Goal: Task Accomplishment & Management: Use online tool/utility

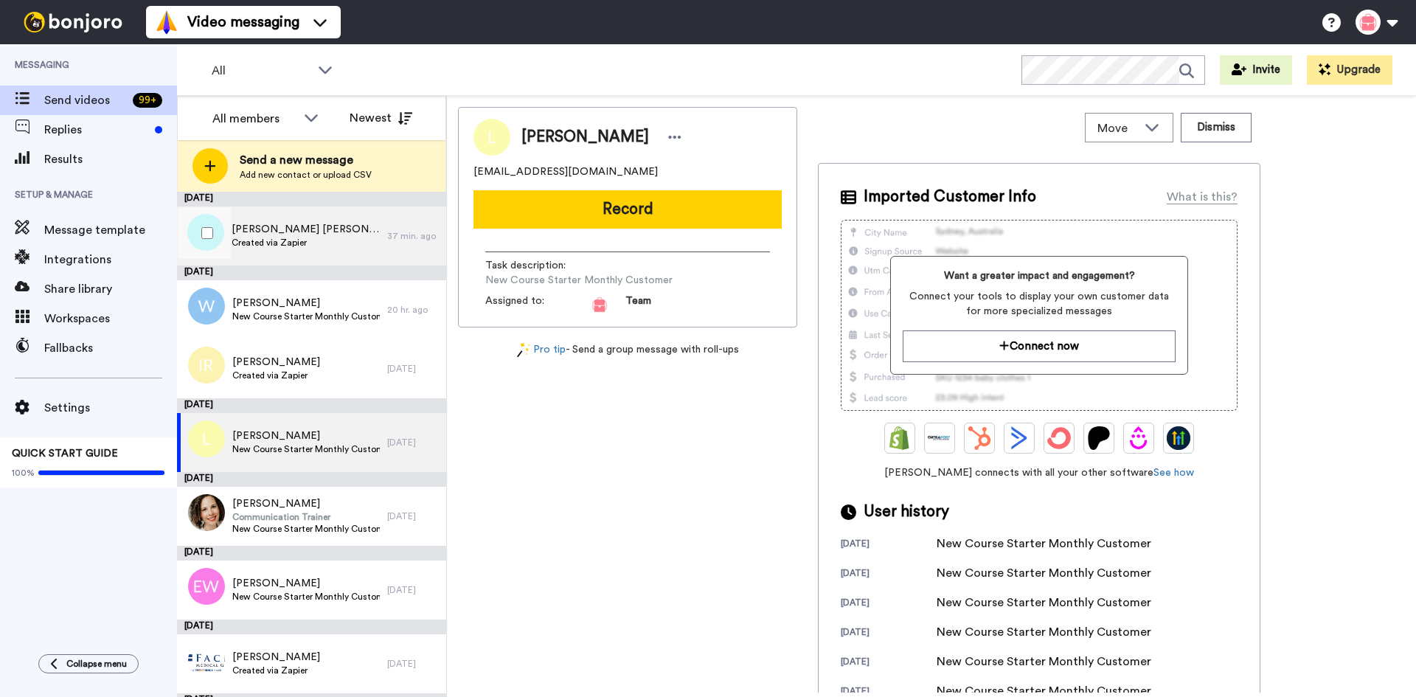
click at [302, 246] on span "Created via Zapier" at bounding box center [306, 243] width 148 height 12
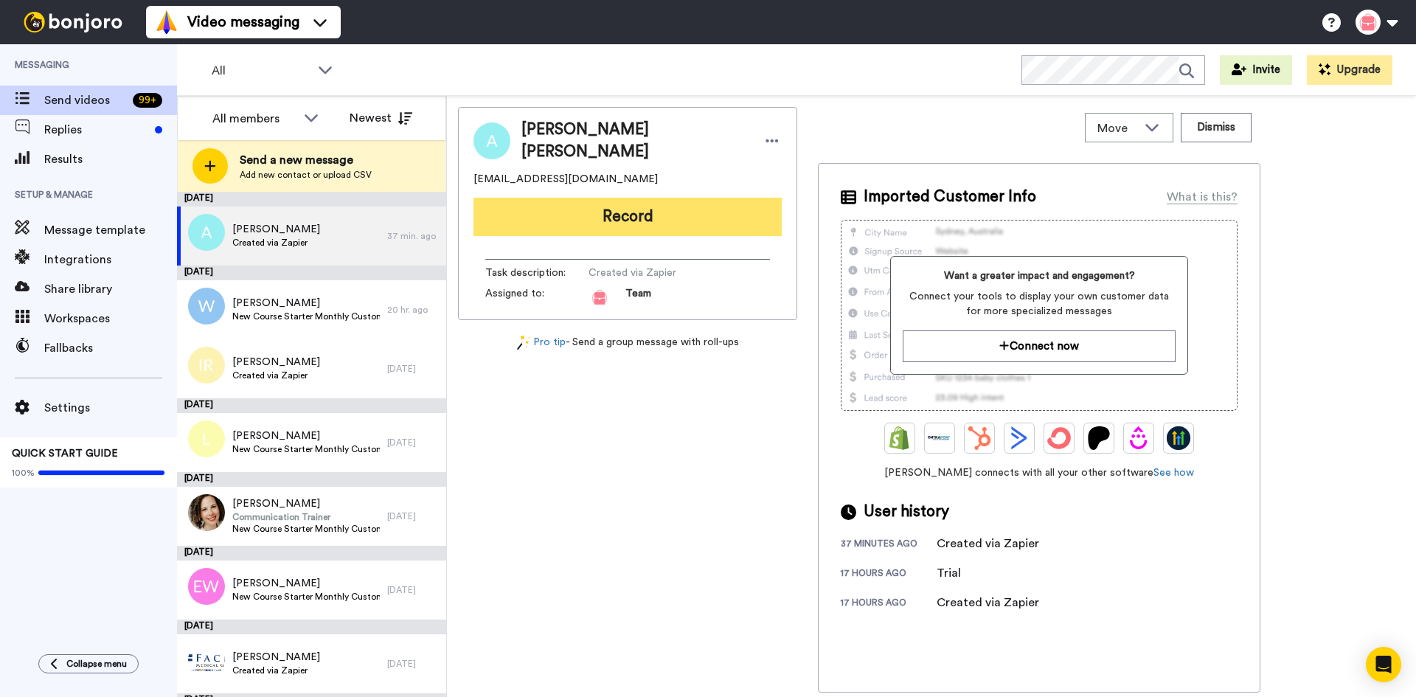
click at [633, 215] on button "Record" at bounding box center [627, 217] width 308 height 38
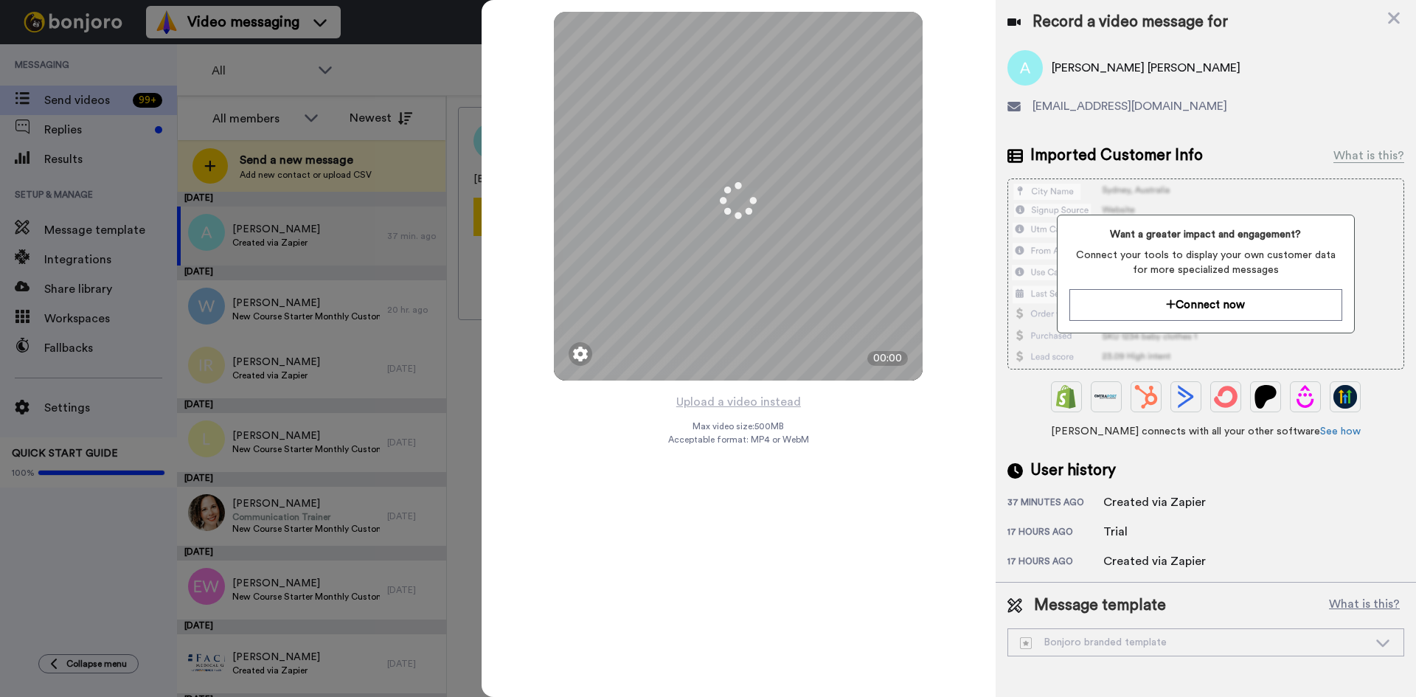
click at [1381, 639] on icon at bounding box center [1383, 642] width 18 height 15
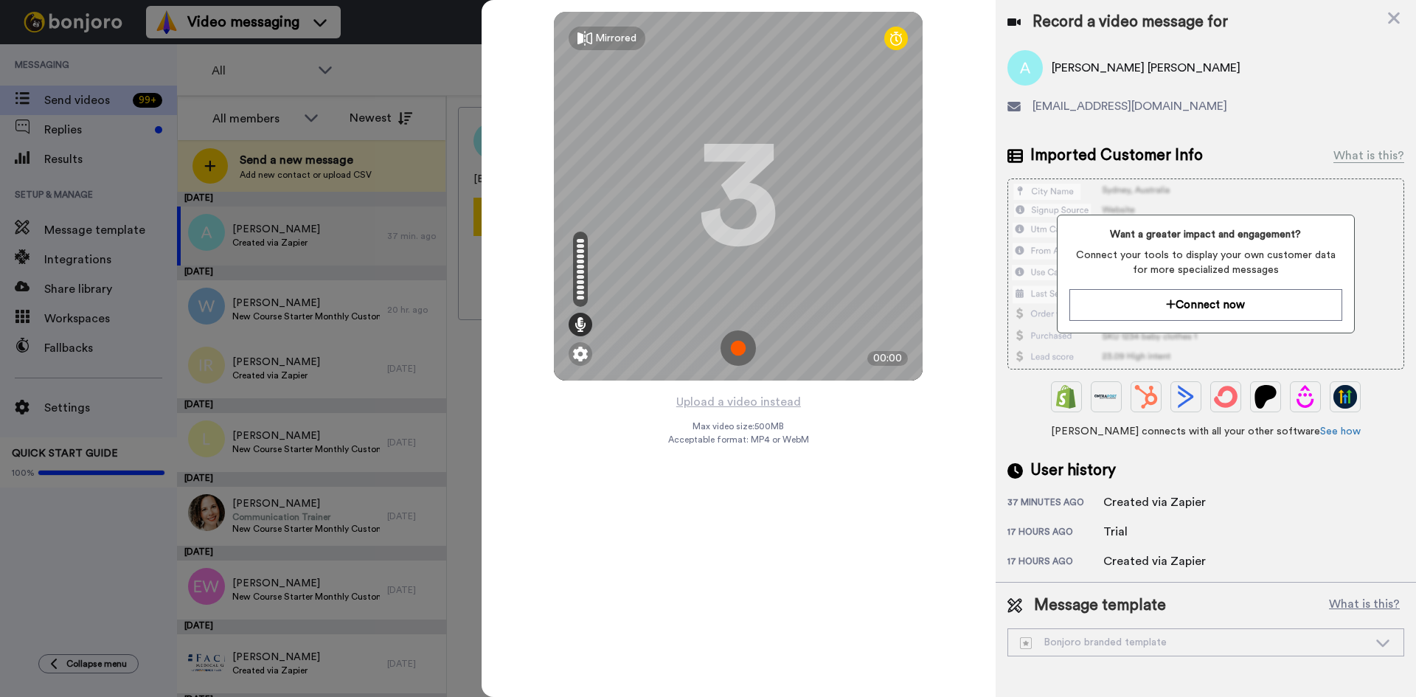
click at [1383, 641] on icon at bounding box center [1383, 642] width 18 height 15
click at [1383, 639] on icon at bounding box center [1383, 642] width 18 height 15
click at [1374, 650] on icon at bounding box center [1383, 642] width 18 height 15
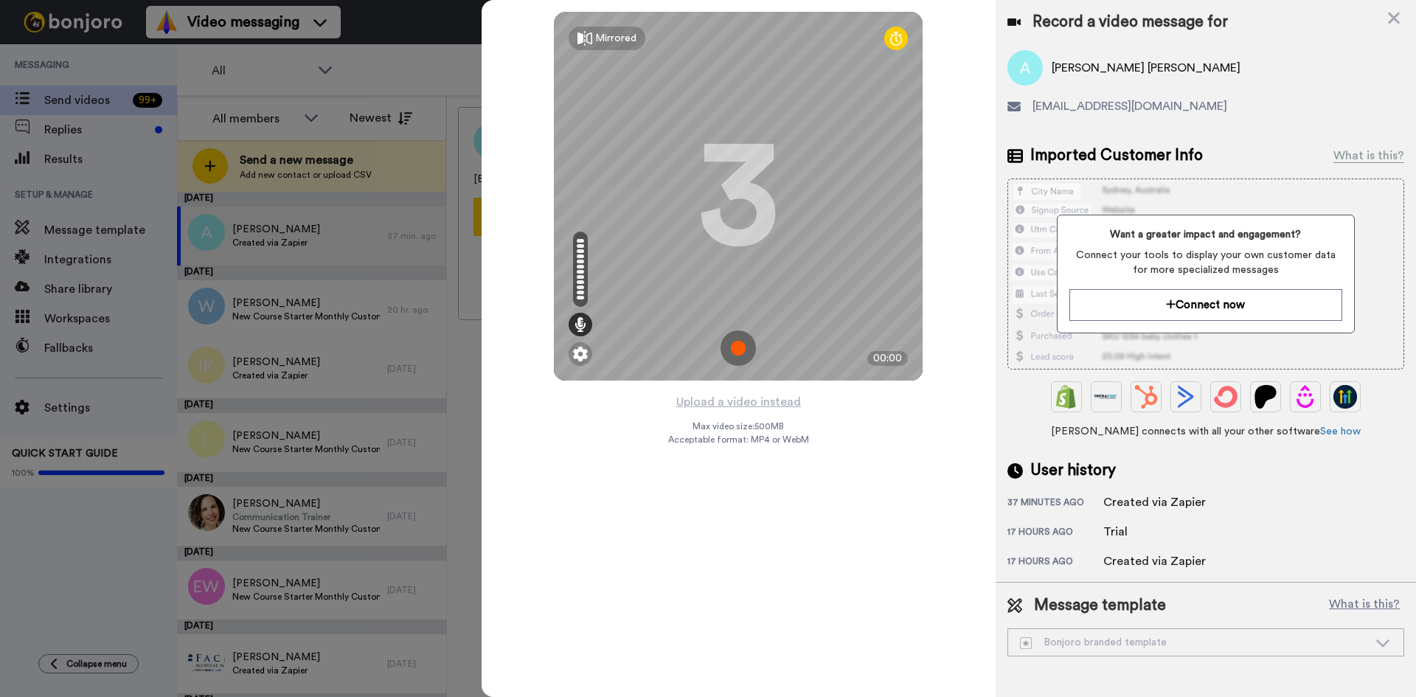
click at [1374, 650] on icon at bounding box center [1383, 642] width 18 height 15
click at [1378, 641] on icon at bounding box center [1382, 643] width 13 height 7
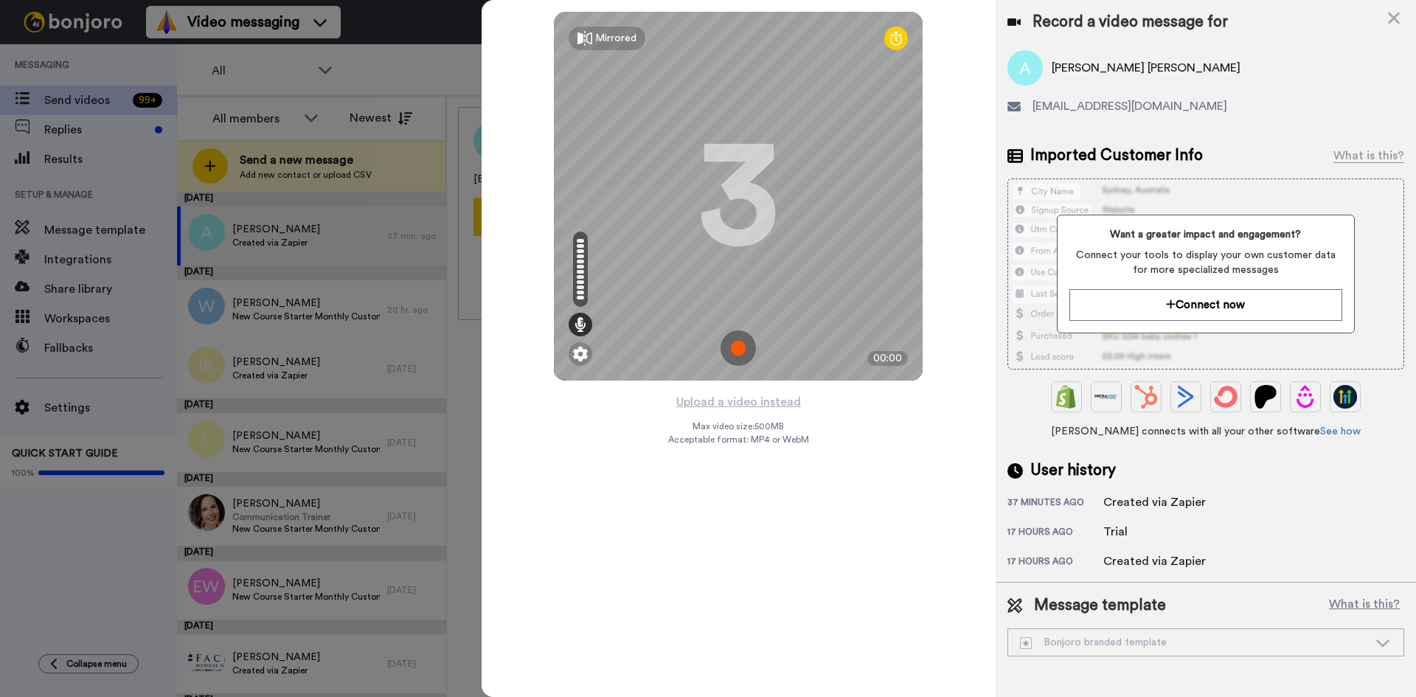
click at [1378, 641] on icon at bounding box center [1382, 643] width 13 height 7
click at [1378, 642] on icon at bounding box center [1382, 643] width 13 height 7
click at [1385, 642] on icon at bounding box center [1383, 642] width 18 height 15
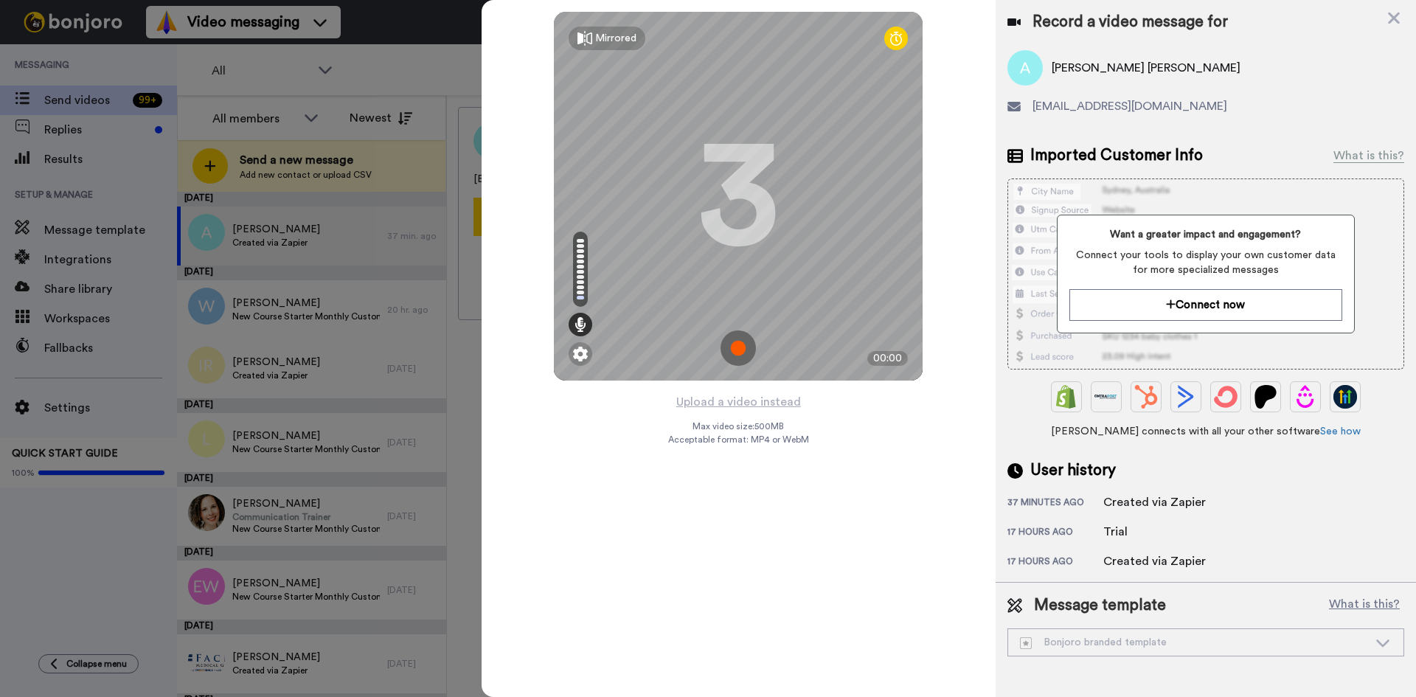
click at [1385, 642] on icon at bounding box center [1383, 642] width 18 height 15
click at [1382, 641] on icon at bounding box center [1383, 642] width 18 height 15
click at [1381, 642] on icon at bounding box center [1383, 642] width 18 height 15
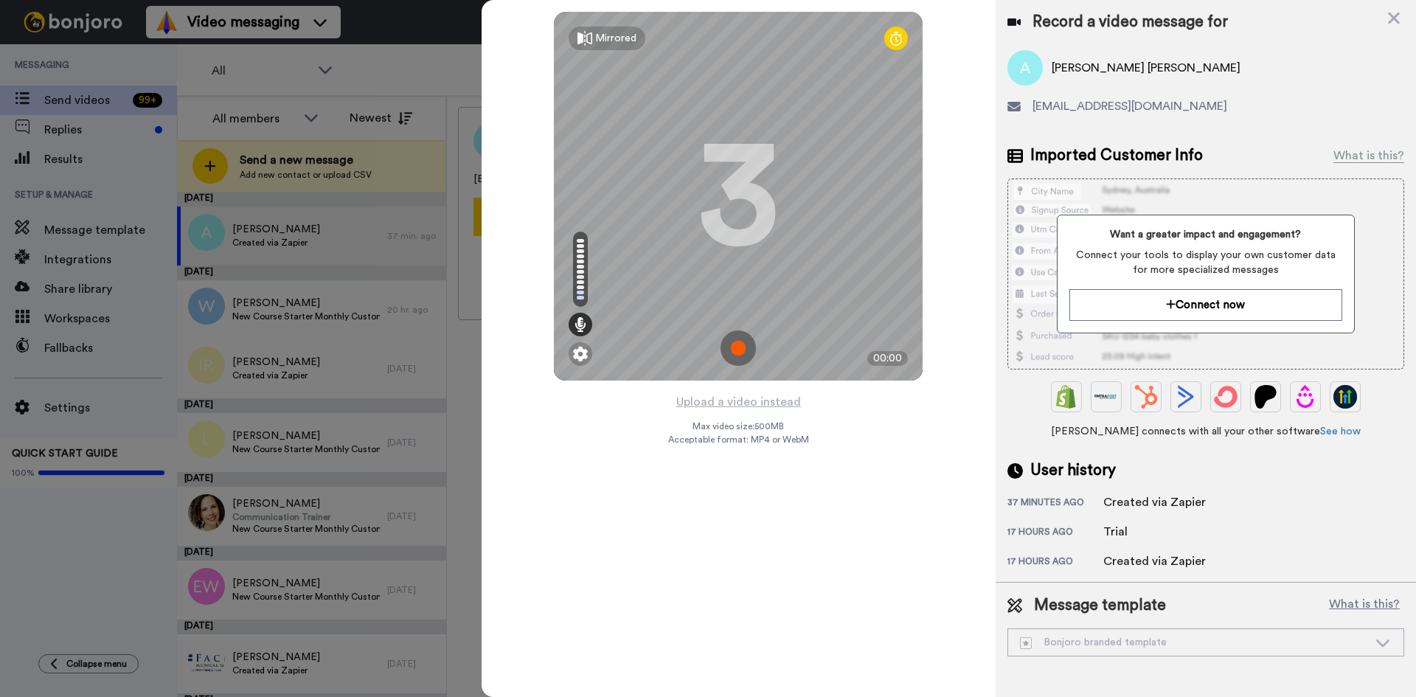
click at [1381, 642] on icon at bounding box center [1383, 642] width 18 height 15
click at [1396, 20] on icon at bounding box center [1394, 19] width 12 height 12
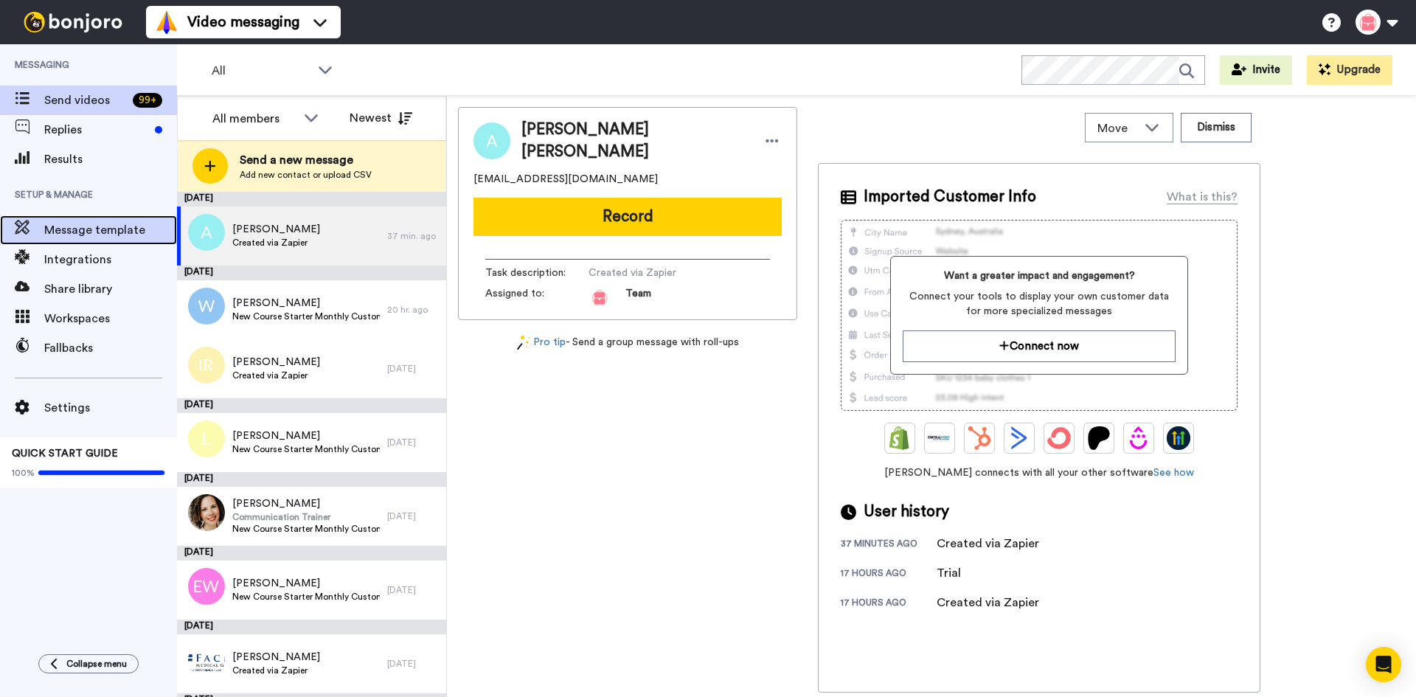
click at [83, 229] on span "Message template" at bounding box center [110, 230] width 133 height 18
click at [111, 227] on span "Message template" at bounding box center [110, 230] width 133 height 18
click at [107, 235] on span "Message template" at bounding box center [110, 230] width 133 height 18
click at [49, 226] on span "Message template" at bounding box center [110, 230] width 133 height 18
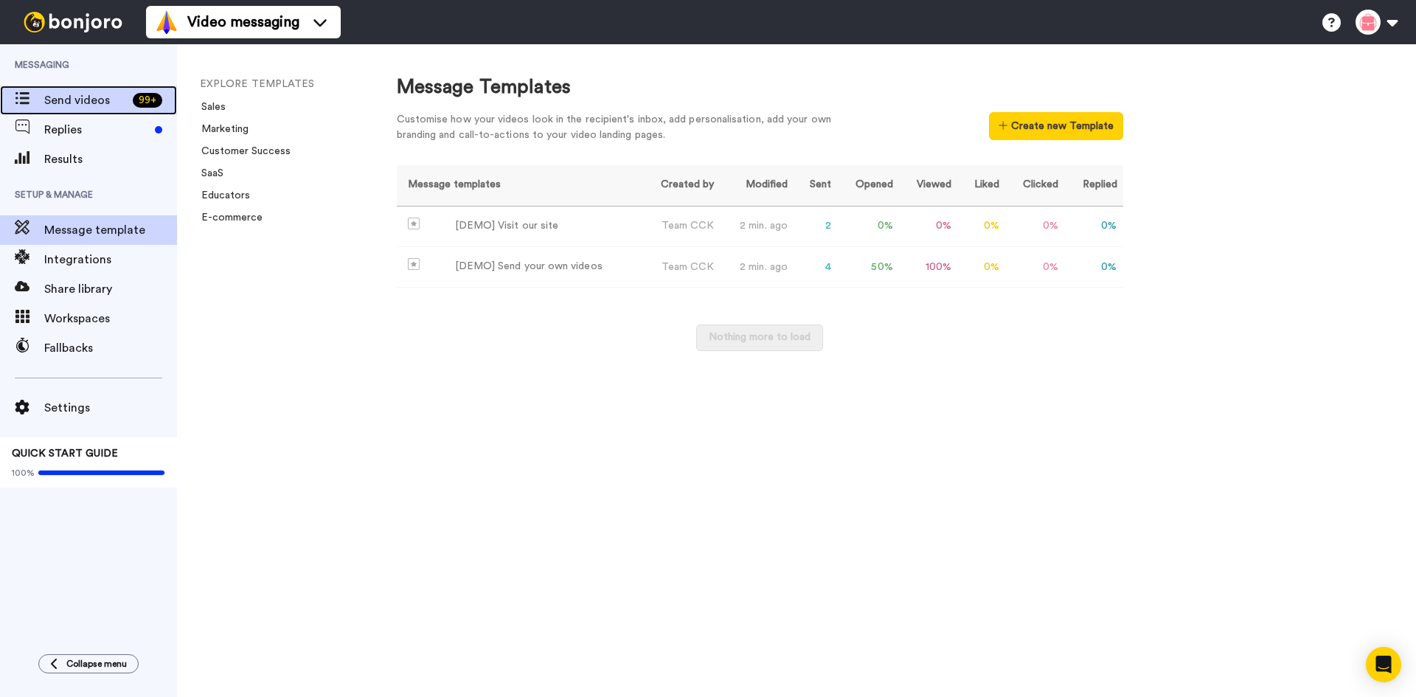
click at [68, 99] on span "Send videos" at bounding box center [85, 100] width 83 height 18
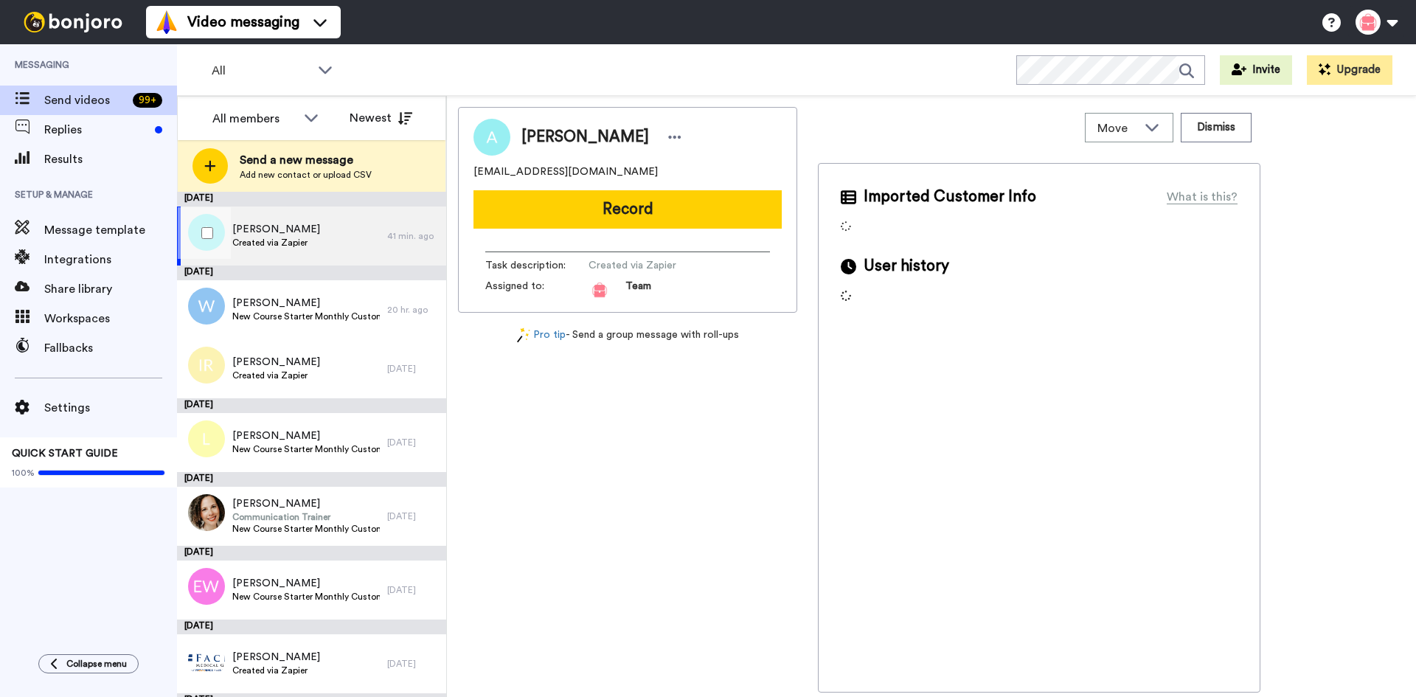
click at [274, 237] on span "Created via Zapier" at bounding box center [276, 243] width 88 height 12
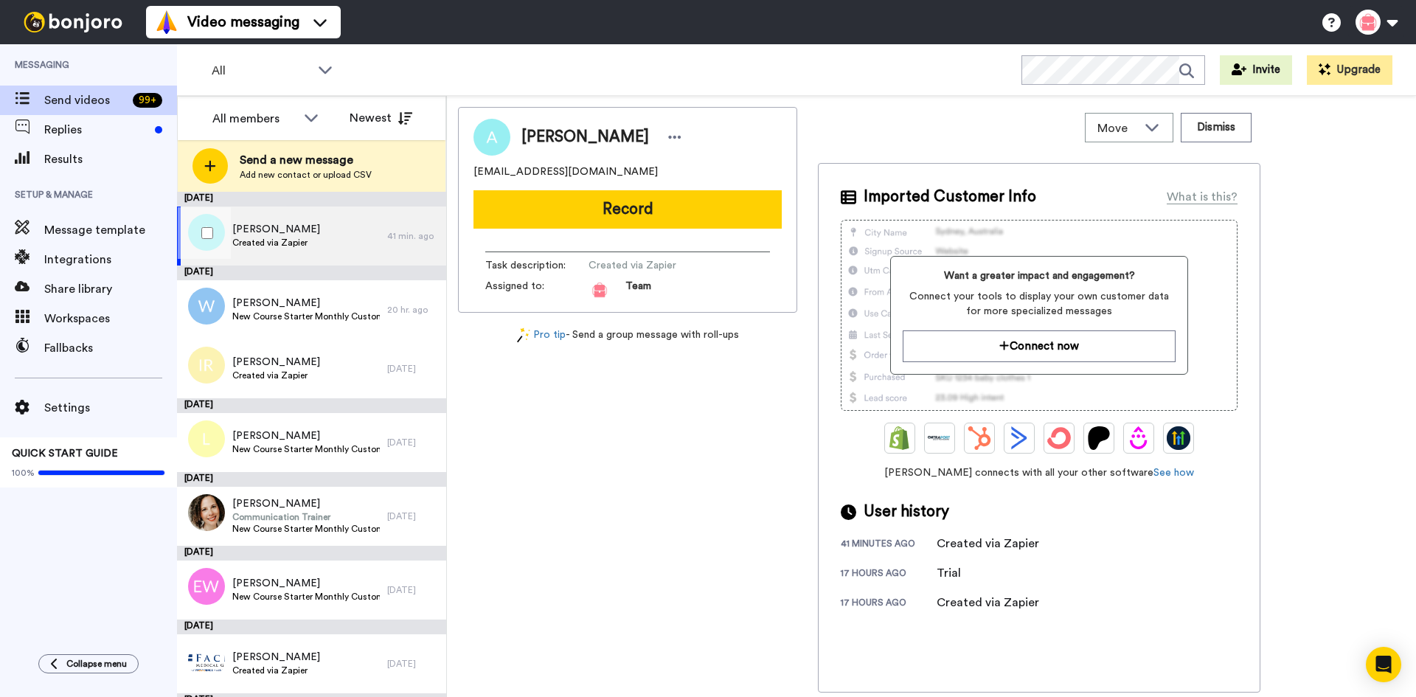
click at [334, 240] on div "Andrea Smit Created via Zapier" at bounding box center [282, 236] width 210 height 59
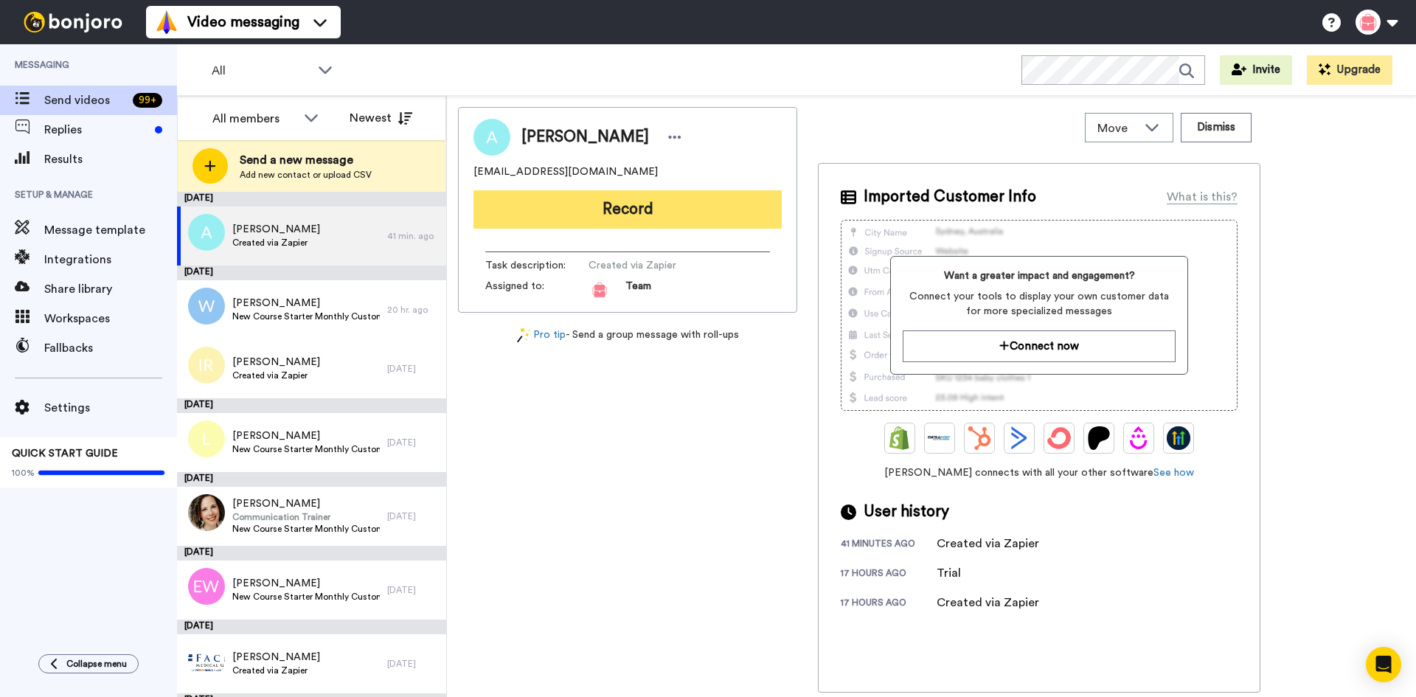
click at [634, 211] on button "Record" at bounding box center [627, 209] width 308 height 38
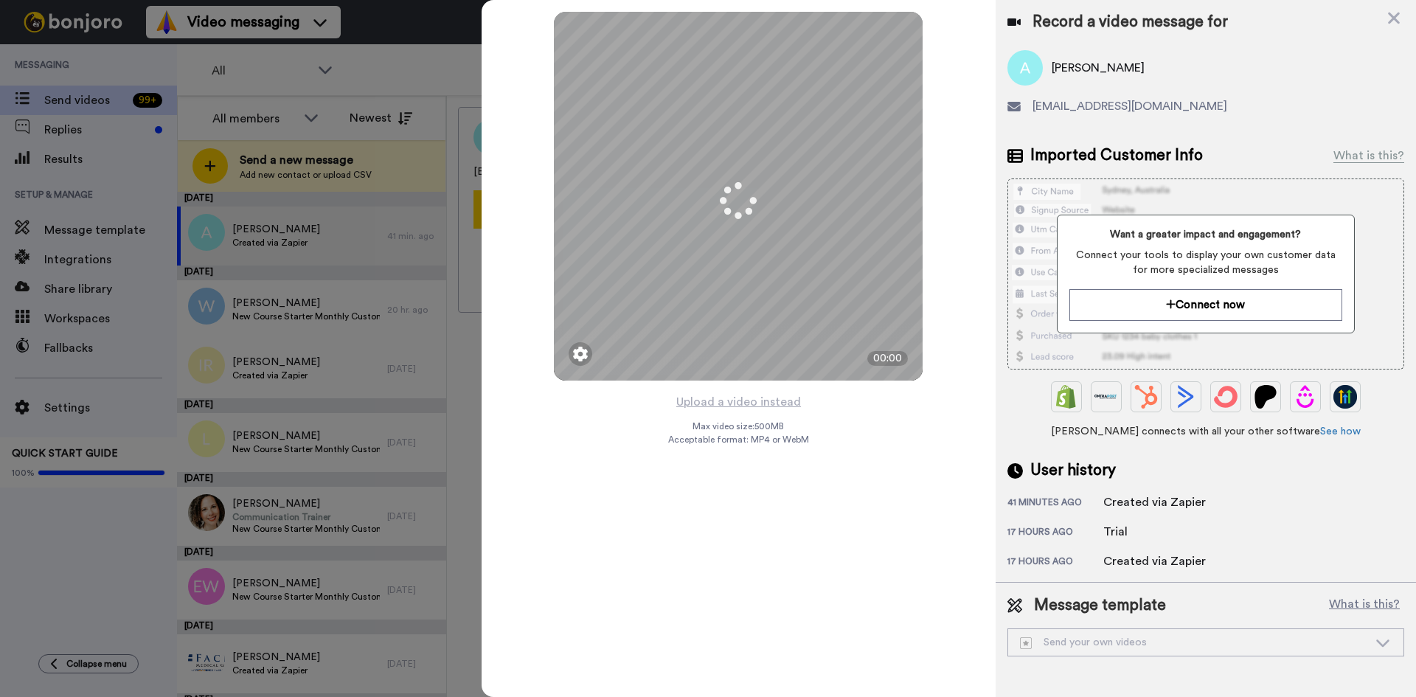
click at [1387, 648] on icon at bounding box center [1383, 642] width 18 height 15
click at [1379, 642] on icon at bounding box center [1382, 643] width 13 height 7
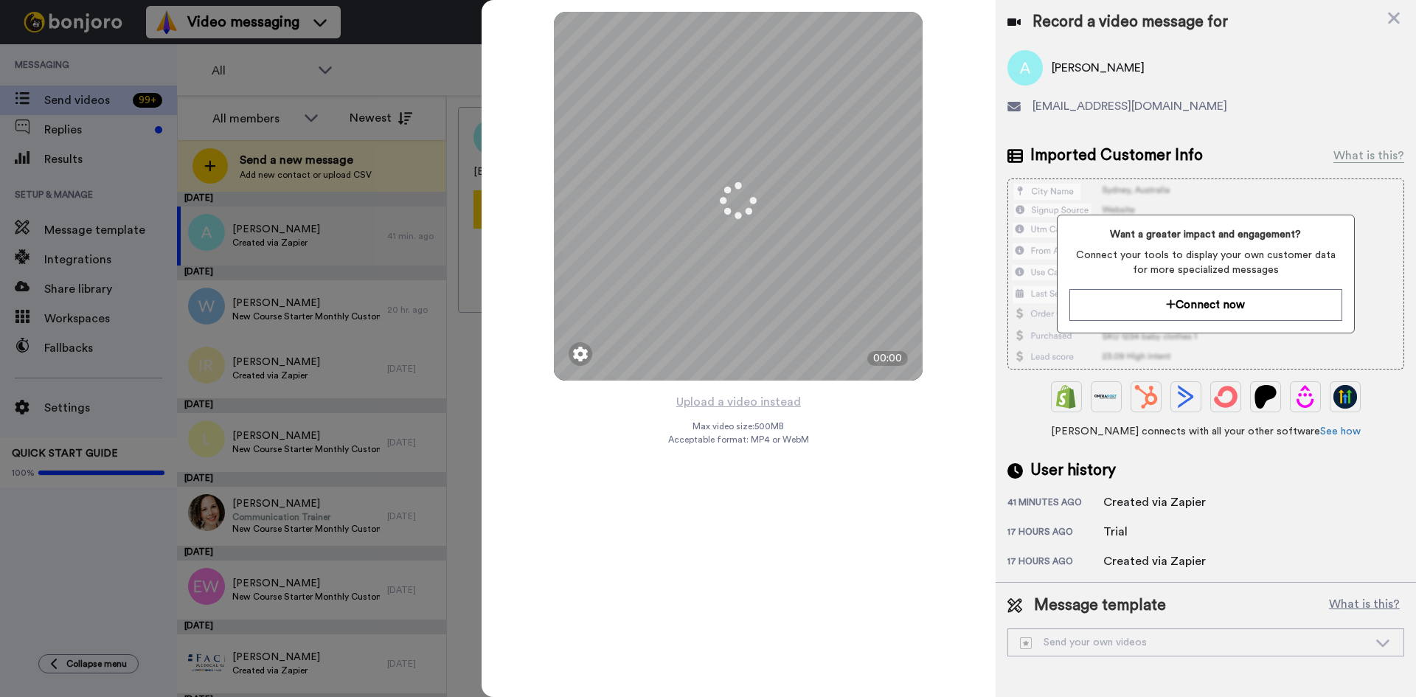
click at [1383, 641] on icon at bounding box center [1383, 642] width 18 height 15
click at [1383, 640] on icon at bounding box center [1383, 642] width 18 height 15
click at [1384, 639] on icon at bounding box center [1383, 642] width 18 height 15
click at [1142, 643] on div "Send your own videos" at bounding box center [1194, 642] width 348 height 15
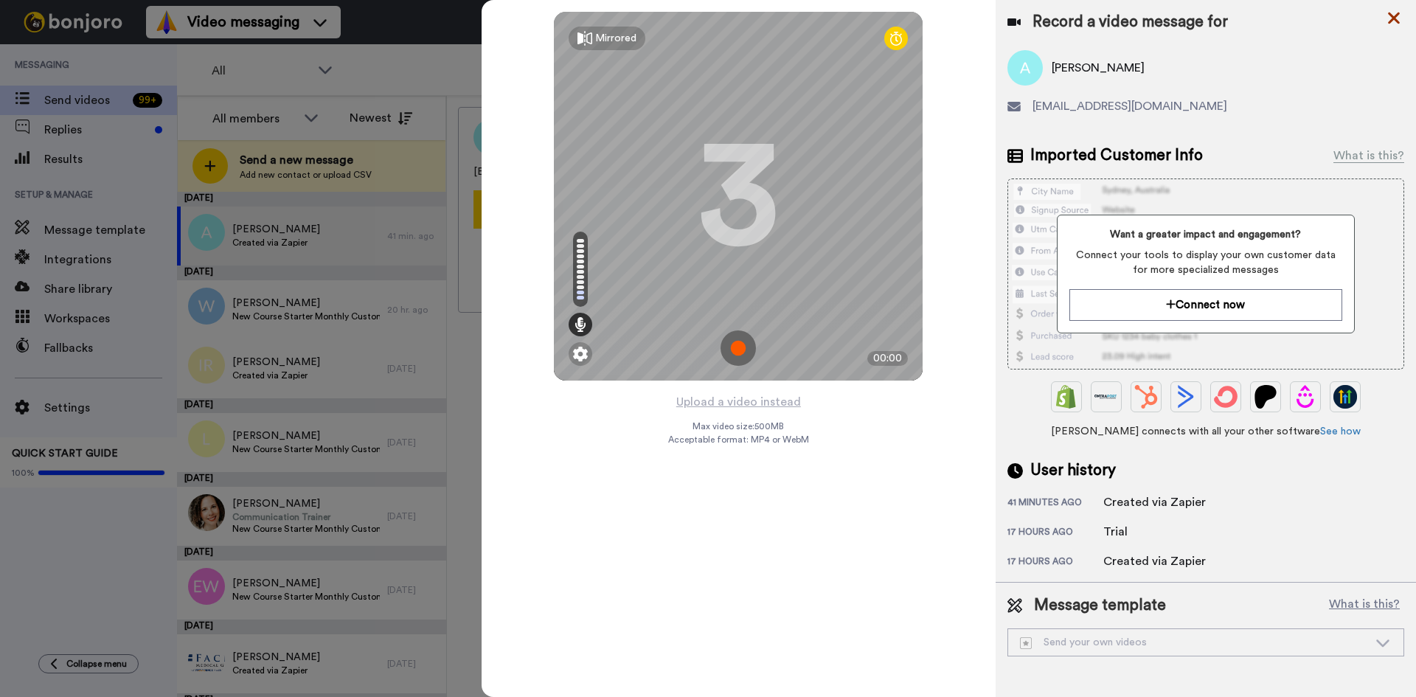
click at [1393, 16] on icon at bounding box center [1394, 19] width 12 height 12
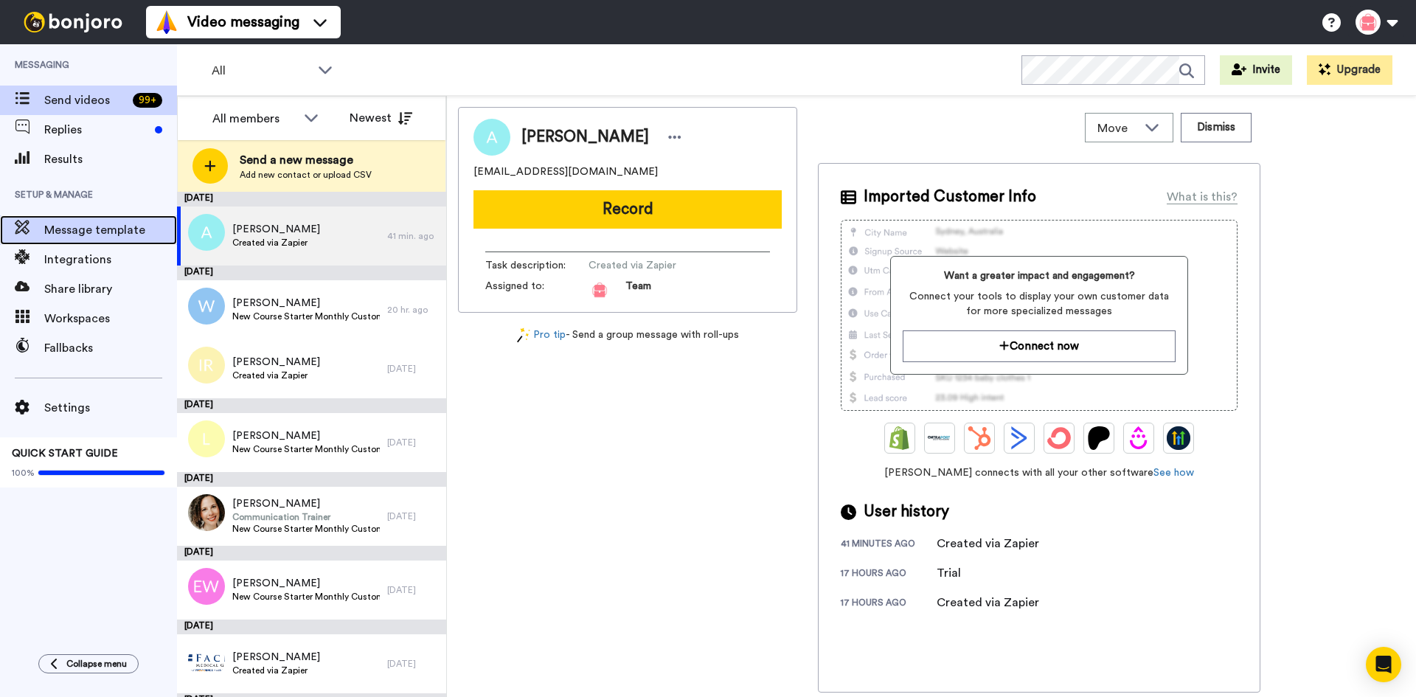
click at [69, 229] on span "Message template" at bounding box center [110, 230] width 133 height 18
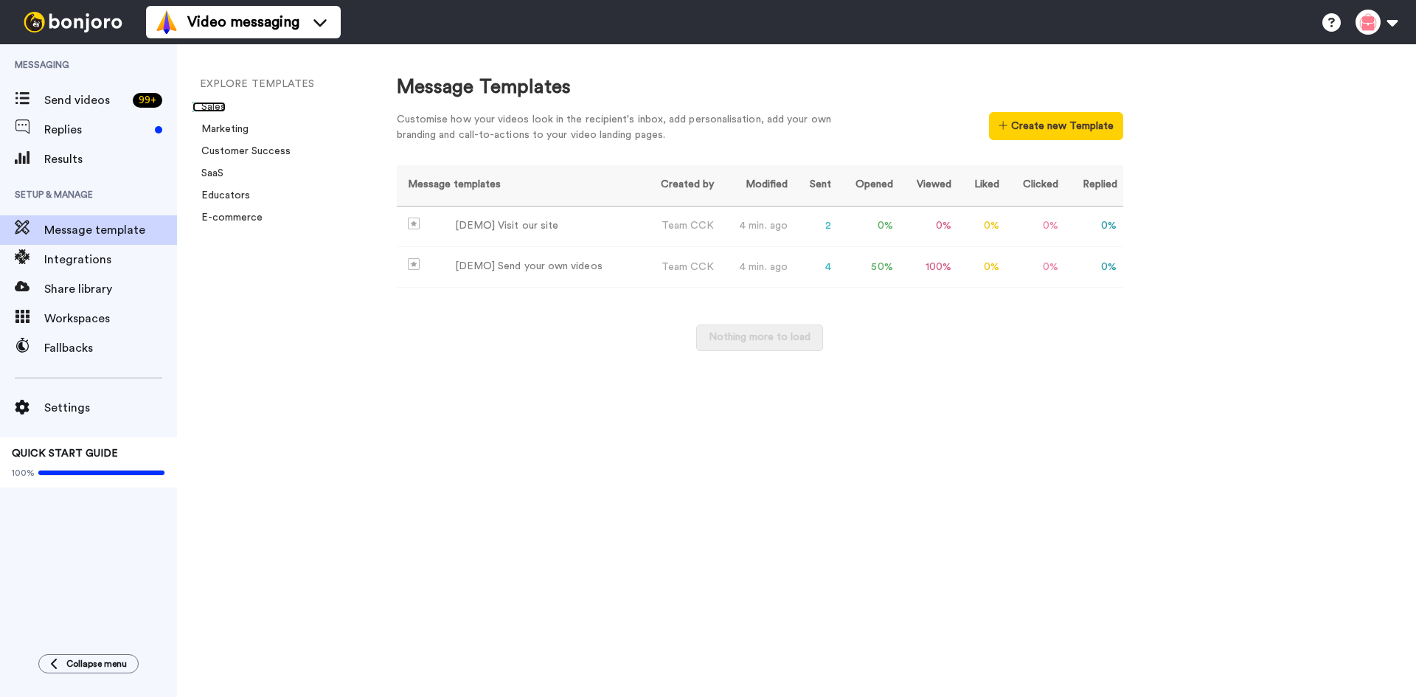
click at [217, 105] on link "Sales" at bounding box center [208, 107] width 33 height 10
